Goal: Use online tool/utility: Utilize a website feature to perform a specific function

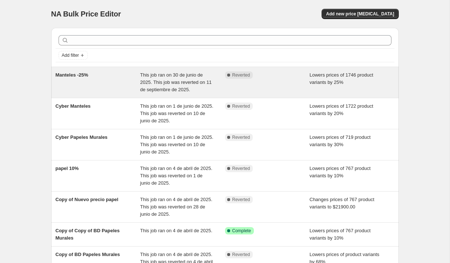
click at [199, 78] on span "This job ran on 30 de junio de 2025. This job was reverted on 11 de septiembre …" at bounding box center [176, 82] width 72 height 20
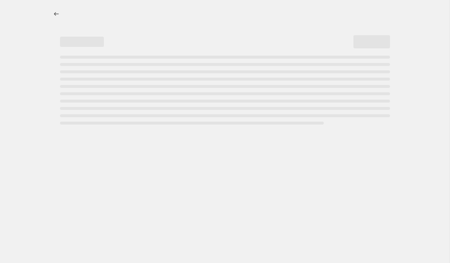
select select "percentage"
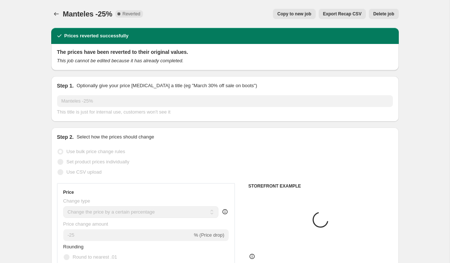
select select "collection"
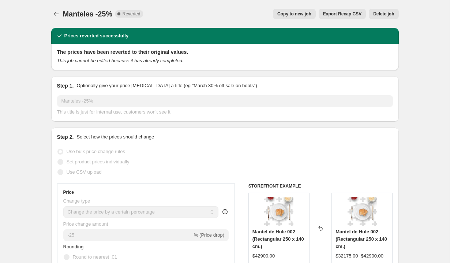
click at [306, 12] on span "Copy to new job" at bounding box center [294, 14] width 34 height 6
select select "percentage"
select select "collection"
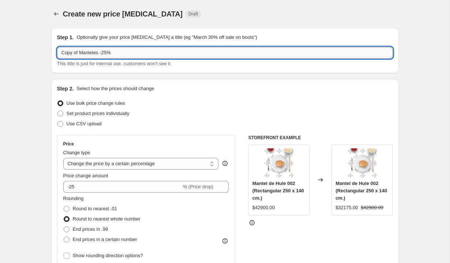
click at [105, 53] on input "Copy of Manteles -25%" at bounding box center [225, 53] width 336 height 12
type input "Manteles -10%"
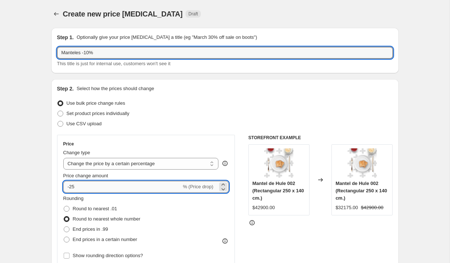
click at [72, 186] on input "-25" at bounding box center [122, 187] width 118 height 12
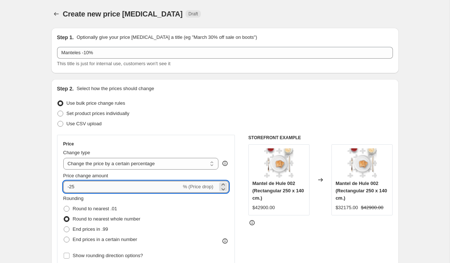
click at [72, 186] on input "-25" at bounding box center [122, 187] width 118 height 12
type input "-10"
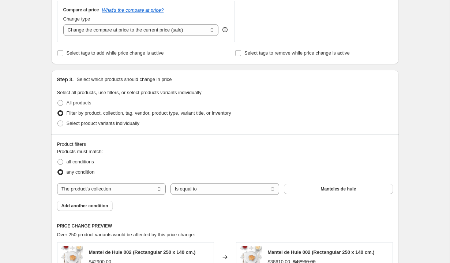
scroll to position [555, 0]
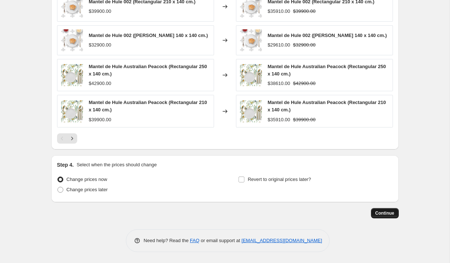
click at [371, 212] on button "Continue" at bounding box center [385, 213] width 28 height 10
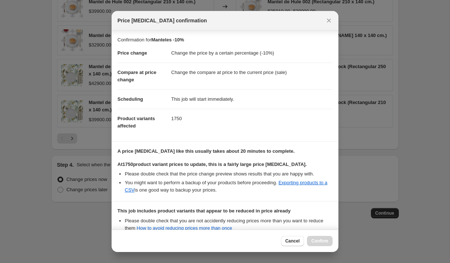
scroll to position [86, 0]
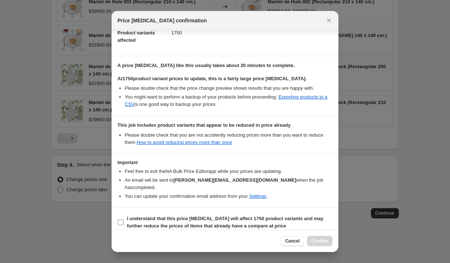
click at [196, 215] on b "I understand that this price change job will affect 1750 product variants and m…" at bounding box center [225, 221] width 196 height 13
click at [124, 219] on input "I understand that this price change job will affect 1750 product variants and m…" at bounding box center [121, 222] width 6 height 6
checkbox input "true"
click at [317, 241] on span "Confirm" at bounding box center [319, 241] width 17 height 6
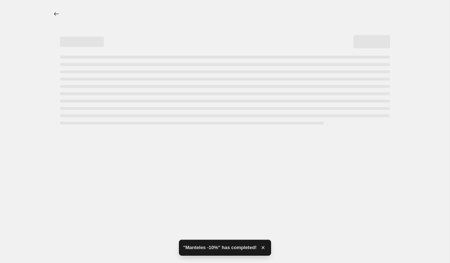
select select "percentage"
select select "collection"
